Goal: Find specific page/section: Find specific page/section

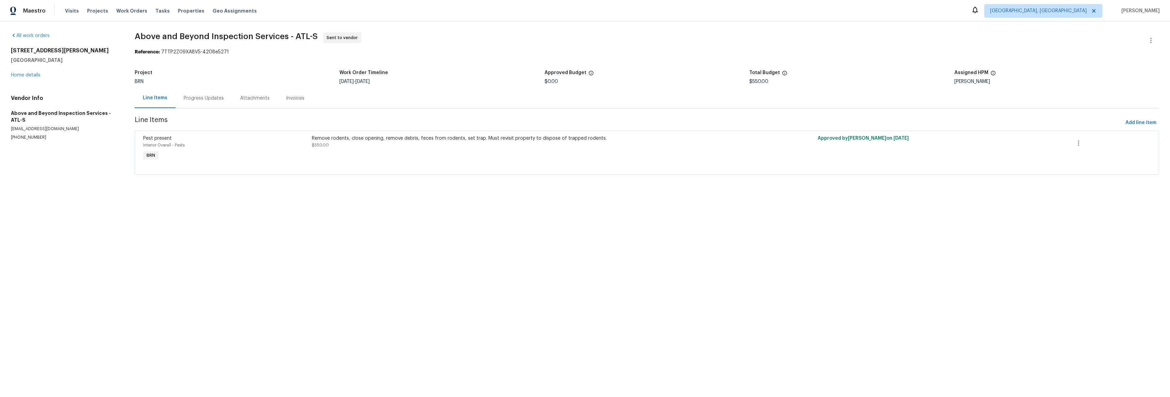
click at [205, 101] on div "Progress Updates" at bounding box center [204, 98] width 40 height 7
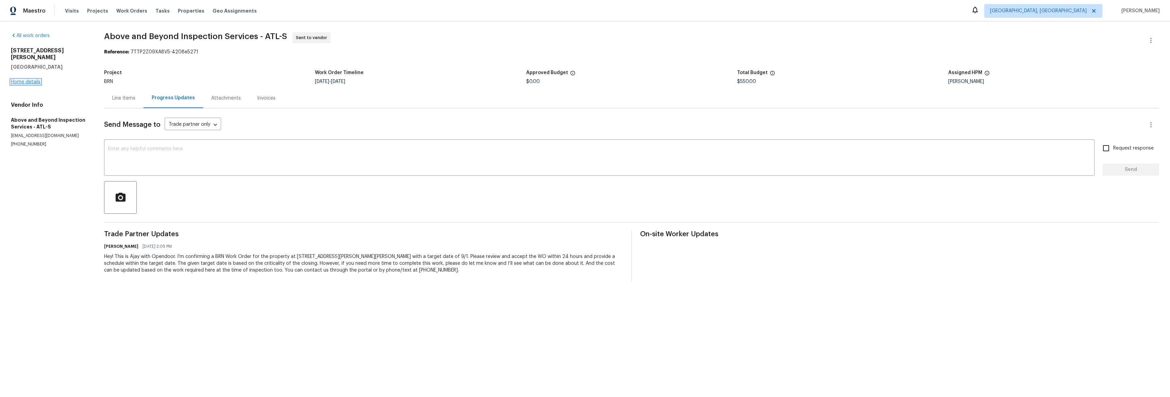
click at [38, 80] on link "Home details" at bounding box center [26, 82] width 30 height 5
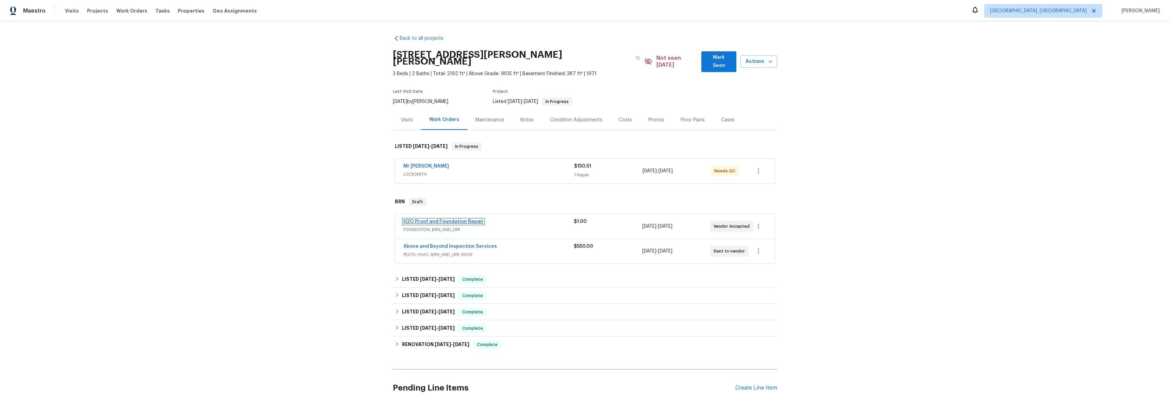
click at [427, 219] on link "H2O Proof and Foundation Repair" at bounding box center [443, 221] width 80 height 5
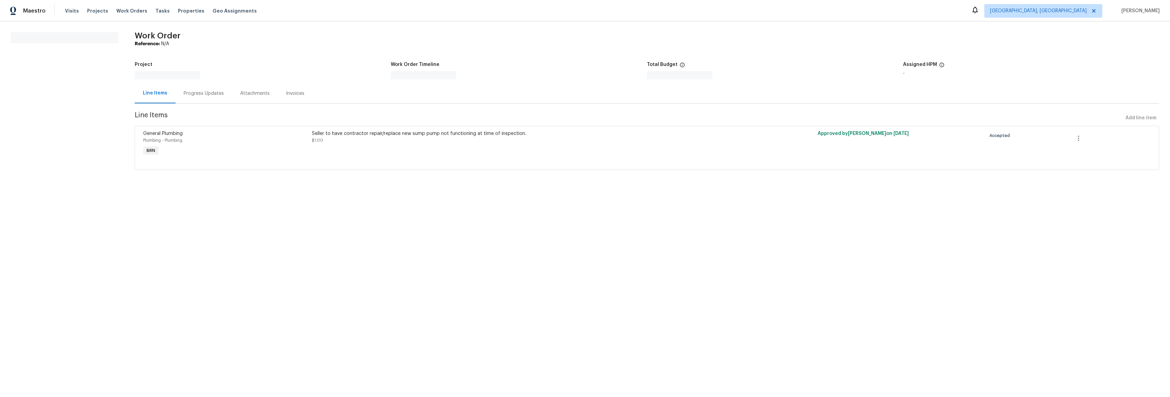
click at [193, 94] on div "Progress Updates" at bounding box center [204, 93] width 40 height 7
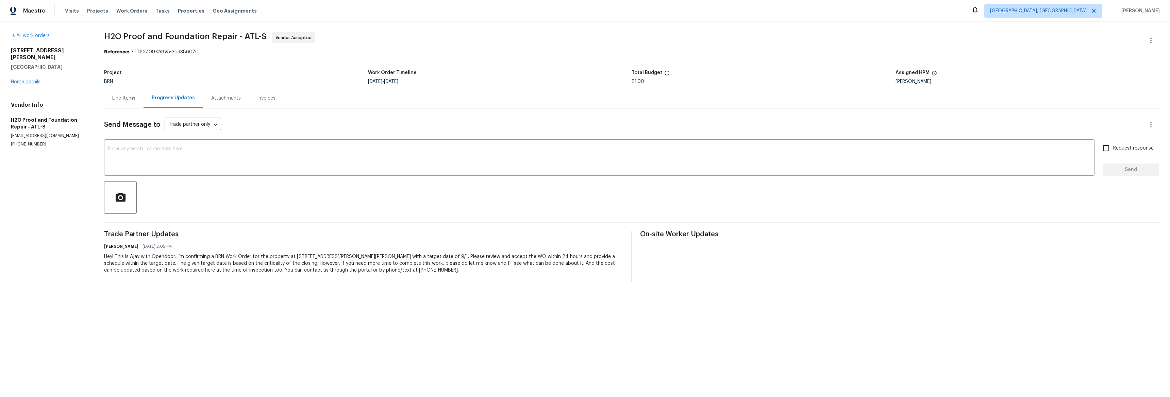
click at [21, 78] on div "[STREET_ADDRESS][PERSON_NAME][PERSON_NAME] Home details" at bounding box center [49, 66] width 77 height 38
click at [20, 80] on link "Home details" at bounding box center [26, 82] width 30 height 5
